Goal: Communication & Community: Answer question/provide support

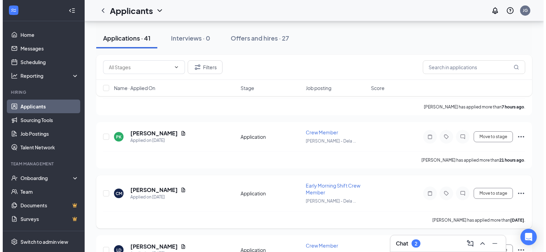
scroll to position [102, 0]
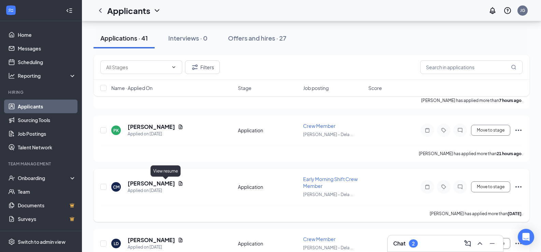
click at [179, 181] on icon "Document" at bounding box center [181, 183] width 4 height 4
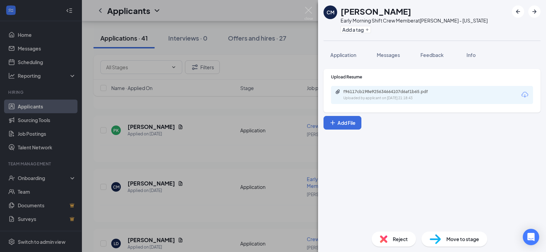
click at [362, 95] on div "f96117cb198e925634664107d6af1b65.pdf Uploaded by applicant on [DATE] 21:18:43" at bounding box center [390, 95] width 111 height 12
click at [345, 57] on span "Application" at bounding box center [343, 55] width 26 height 6
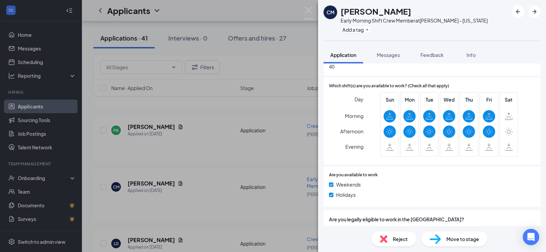
scroll to position [263, 0]
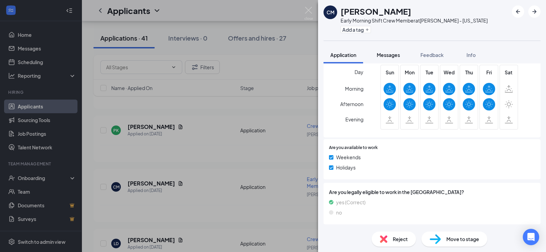
click at [383, 55] on span "Messages" at bounding box center [388, 55] width 23 height 6
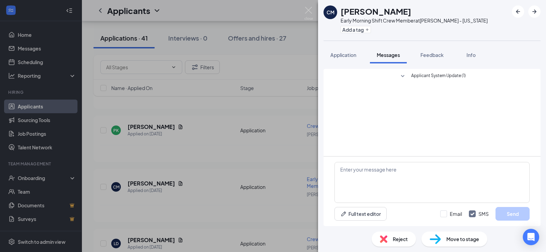
click at [279, 123] on div "CM [PERSON_NAME] Early Morning Shift Crew Member at [PERSON_NAME] - [US_STATE] …" at bounding box center [273, 126] width 546 height 252
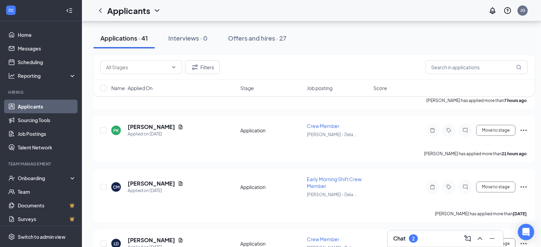
click at [431, 241] on div "Chat 2" at bounding box center [445, 238] width 104 height 11
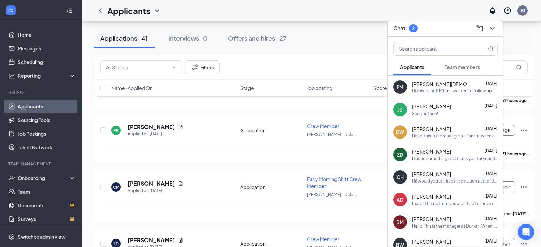
click at [417, 111] on div "See you then!" at bounding box center [425, 114] width 26 height 6
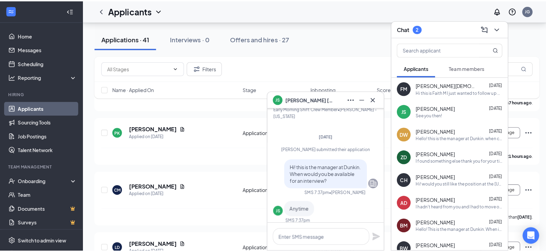
scroll to position [-99, 0]
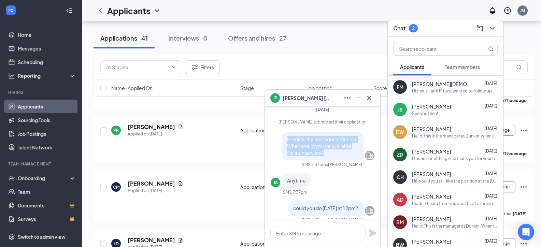
drag, startPoint x: 343, startPoint y: 147, endPoint x: 283, endPoint y: 133, distance: 61.2
click at [287, 136] on p "Hi! this is the manager at Dunkin. When would you be available for an interview?" at bounding box center [322, 146] width 71 height 20
copy span "Hi! this is the manager at Dunkin. When would you be available for an interview?"
click at [178, 182] on icon "Document" at bounding box center [180, 183] width 5 height 5
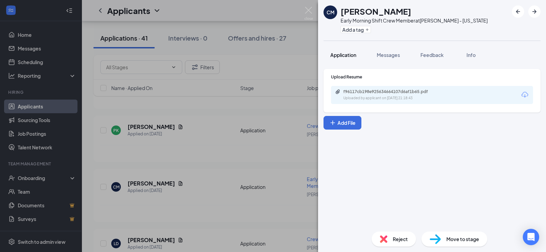
click at [339, 55] on span "Application" at bounding box center [343, 55] width 26 height 6
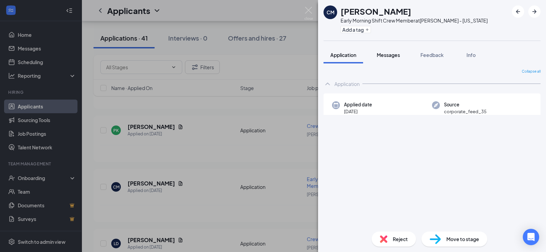
click at [389, 54] on span "Messages" at bounding box center [388, 55] width 23 height 6
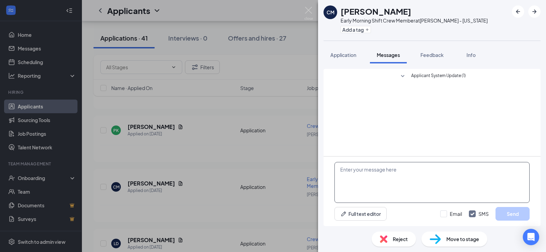
click at [362, 184] on textarea at bounding box center [431, 182] width 195 height 41
paste textarea "Hi! this is the manager at Dunkin. When would you be available for an interview?"
type textarea "Hi! this is the manager at Dunkin. When would you be available for an interview?"
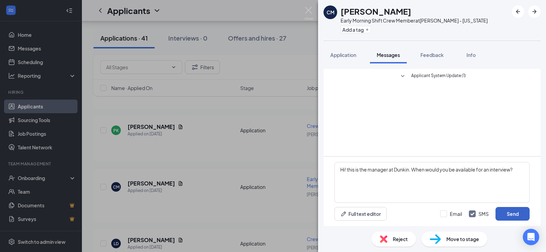
click at [504, 212] on button "Send" at bounding box center [512, 214] width 34 height 14
click at [210, 152] on div "CM [PERSON_NAME] Early Morning Shift Crew Member at [GEOGRAPHIC_DATA][PERSON_NA…" at bounding box center [273, 126] width 546 height 252
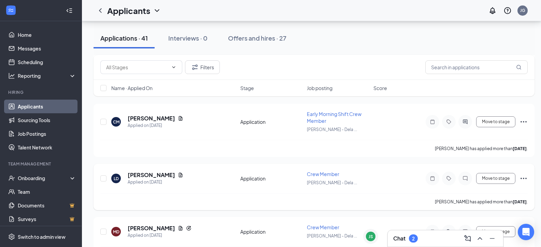
scroll to position [171, 0]
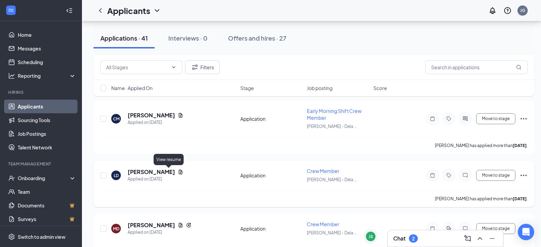
click at [178, 170] on icon "Document" at bounding box center [180, 171] width 5 height 5
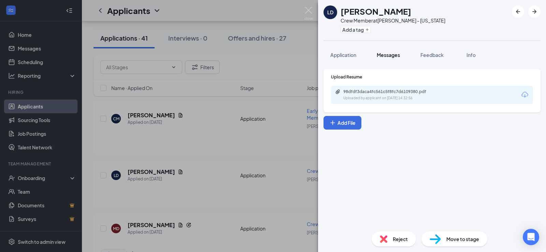
drag, startPoint x: 348, startPoint y: 57, endPoint x: 371, endPoint y: 57, distance: 23.9
click at [348, 57] on span "Application" at bounding box center [343, 55] width 26 height 6
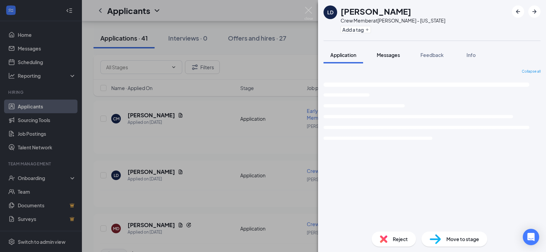
click at [383, 57] on span "Messages" at bounding box center [388, 55] width 23 height 6
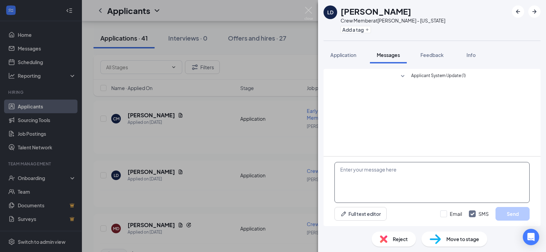
click at [359, 173] on textarea at bounding box center [431, 182] width 195 height 41
paste textarea "Hi! this is the manager at Dunkin. When would you be available for an interview?"
type textarea "Hi! this is the manager at Dunkin. When would you be available for an interview?"
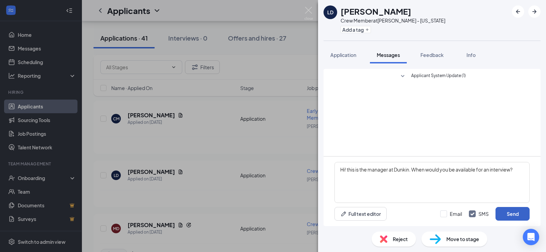
click at [504, 213] on button "Send" at bounding box center [512, 214] width 34 height 14
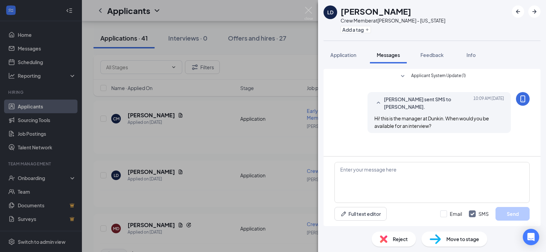
click at [200, 157] on div "[PERSON_NAME] Crew Member at [PERSON_NAME] - [US_STATE] Add a tag Application M…" at bounding box center [273, 126] width 546 height 252
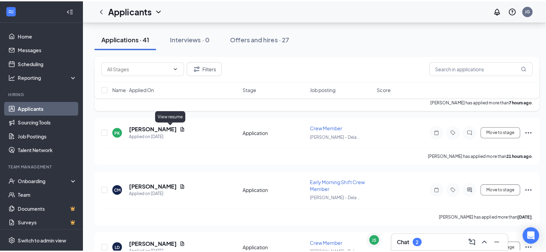
scroll to position [34, 0]
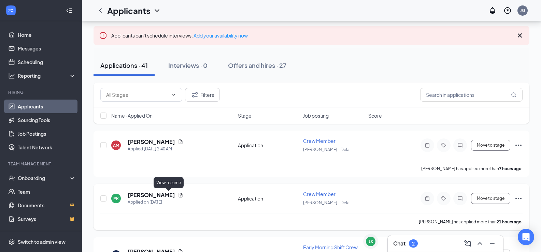
click at [179, 193] on icon "Document" at bounding box center [181, 195] width 4 height 4
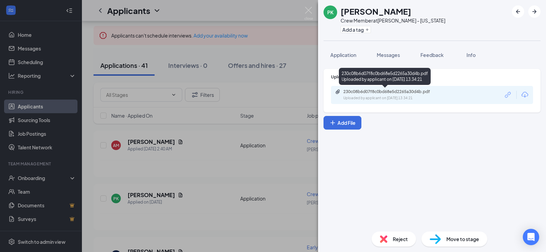
click at [351, 89] on div "230c08b6d07f8c0bd68e5d2265a30d4b.pdf" at bounding box center [391, 91] width 96 height 5
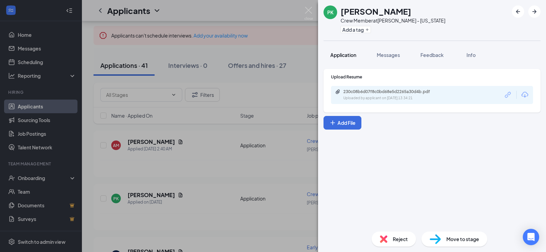
click at [347, 57] on span "Application" at bounding box center [343, 55] width 26 height 6
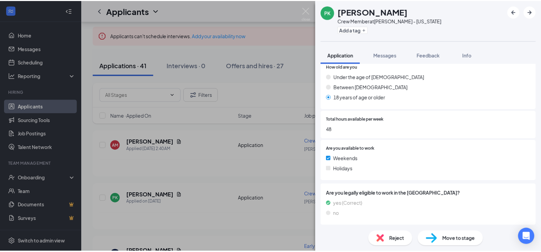
scroll to position [174, 0]
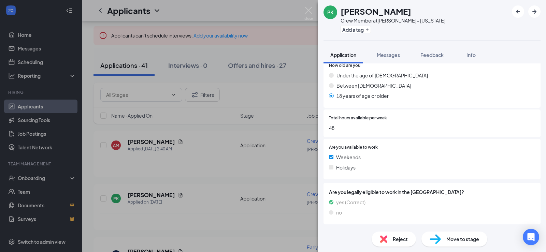
click at [286, 162] on div "PK [PERSON_NAME] Crew Member at [GEOGRAPHIC_DATA][PERSON_NAME] - [US_STATE] Add…" at bounding box center [273, 126] width 546 height 252
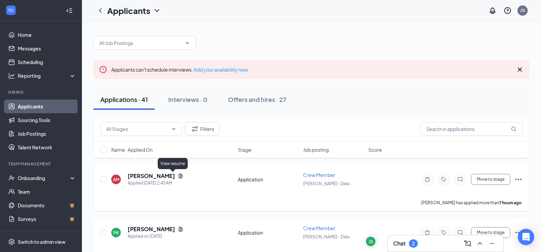
click at [179, 176] on icon "Document" at bounding box center [181, 176] width 4 height 4
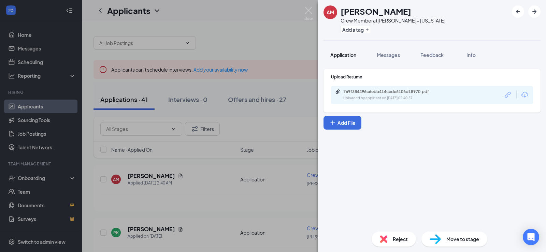
click at [340, 55] on span "Application" at bounding box center [343, 55] width 26 height 6
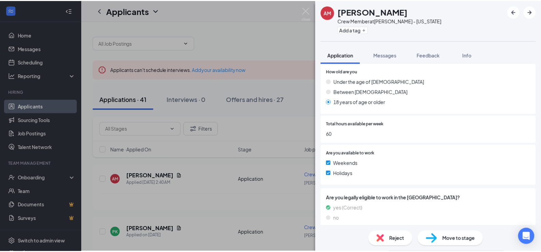
scroll to position [193, 0]
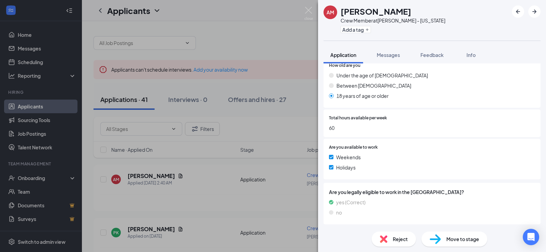
click at [265, 160] on div "AM [PERSON_NAME] Crew Member at [PERSON_NAME] - [US_STATE] Add a tag Applicatio…" at bounding box center [273, 126] width 546 height 252
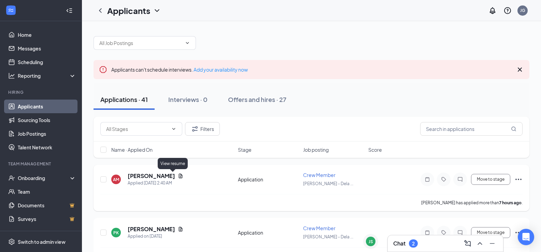
click at [178, 177] on icon "Document" at bounding box center [180, 175] width 5 height 5
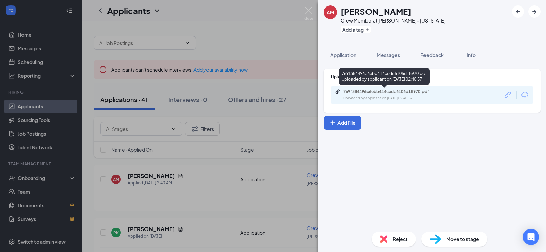
click at [355, 93] on div "769f384496c6ebb414cede6106d18970.pdf" at bounding box center [391, 91] width 96 height 5
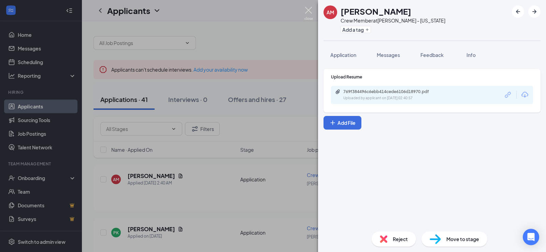
click at [305, 8] on img at bounding box center [308, 13] width 9 height 13
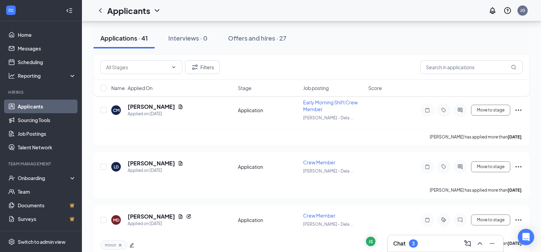
scroll to position [102, 0]
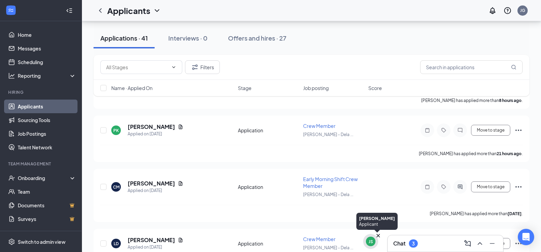
click at [373, 242] on div "JS" at bounding box center [371, 242] width 10 height 10
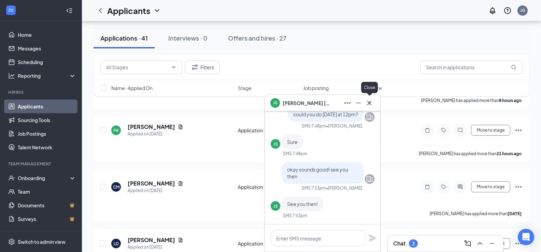
click at [372, 102] on icon "Cross" at bounding box center [369, 103] width 8 height 8
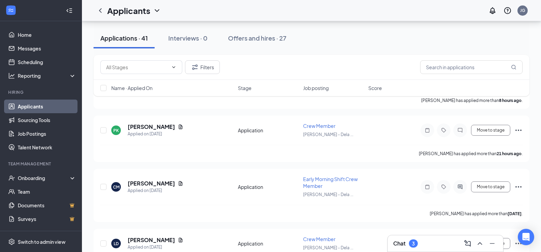
click at [398, 242] on h3 "Chat" at bounding box center [399, 244] width 12 height 8
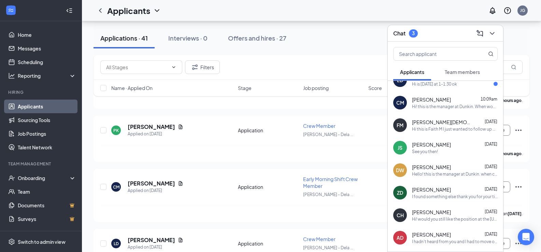
scroll to position [0, 0]
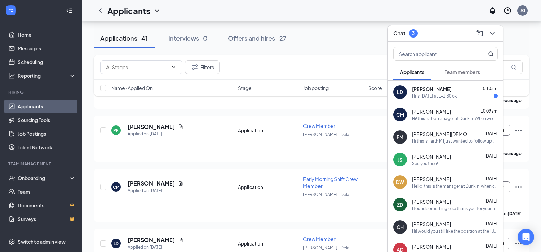
click at [412, 97] on div "Hi is [DATE] at 1-1:30 ok" at bounding box center [434, 96] width 45 height 6
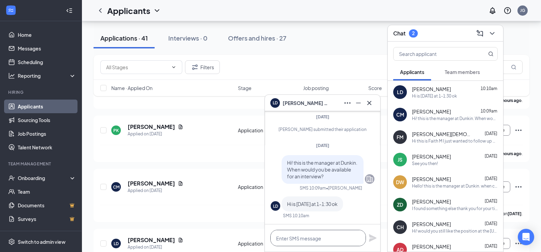
click at [303, 240] on textarea at bounding box center [318, 238] width 96 height 16
type textarea "That works!"
click at [374, 238] on icon "Plane" at bounding box center [373, 238] width 8 height 8
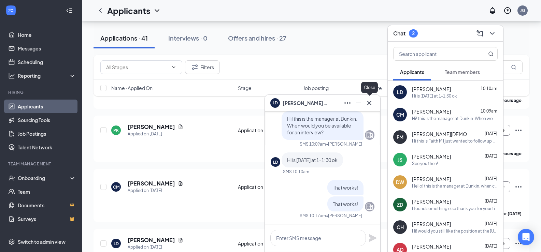
click at [370, 100] on icon "Cross" at bounding box center [369, 103] width 8 height 8
